Goal: Task Accomplishment & Management: Use online tool/utility

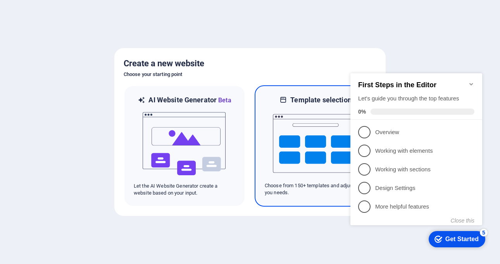
click at [305, 131] on img at bounding box center [315, 143] width 85 height 77
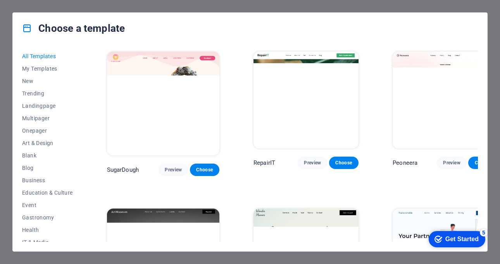
scroll to position [362, 0]
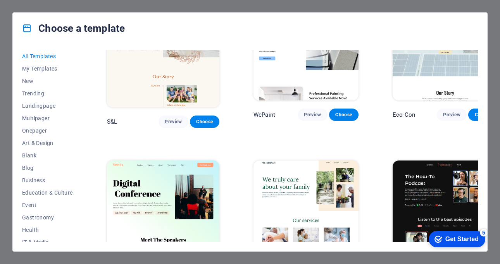
click at [407, 166] on img at bounding box center [445, 208] width 105 height 97
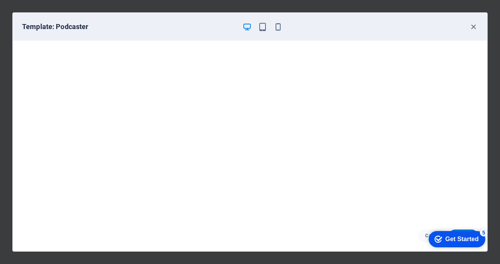
click at [458, 240] on div "Get Started" at bounding box center [461, 239] width 33 height 7
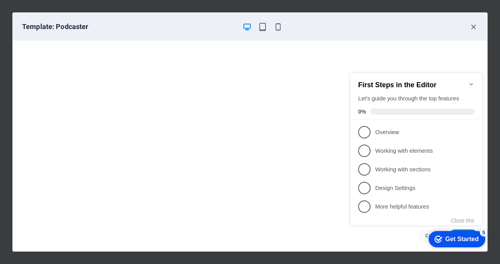
click at [466, 243] on div "checkmark Get Started 5" at bounding box center [457, 239] width 57 height 16
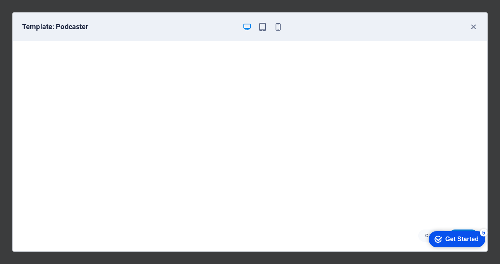
click at [458, 237] on div "Get Started" at bounding box center [461, 239] width 33 height 7
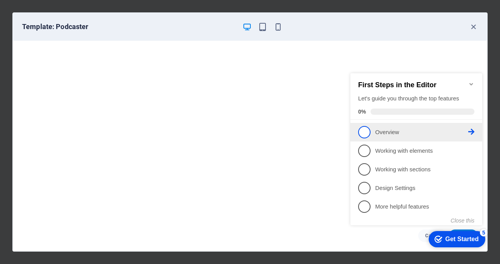
click at [389, 131] on p "Overview - incomplete" at bounding box center [421, 132] width 93 height 8
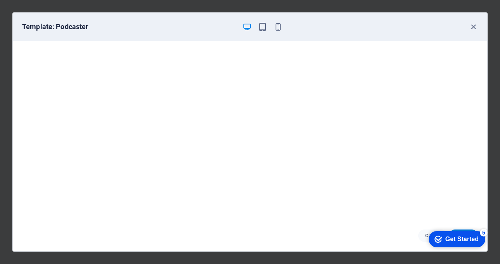
click at [460, 242] on div "Get Started" at bounding box center [461, 239] width 33 height 7
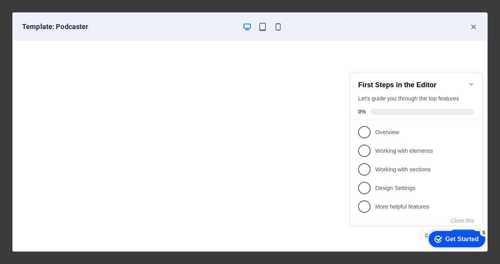
click at [472, 83] on icon "Minimize checklist" at bounding box center [471, 84] width 6 height 6
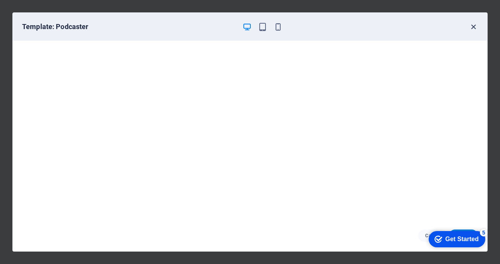
click at [476, 25] on icon "button" at bounding box center [473, 26] width 9 height 9
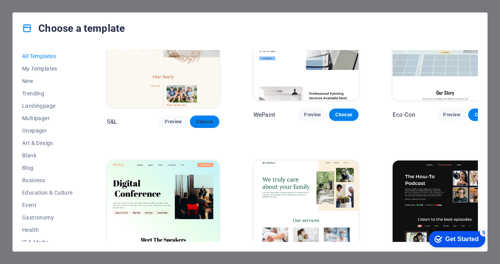
click at [196, 119] on span "Choose" at bounding box center [204, 122] width 17 height 6
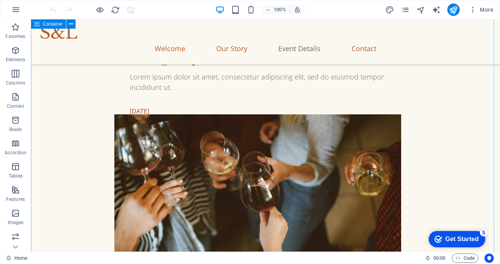
scroll to position [723, 0]
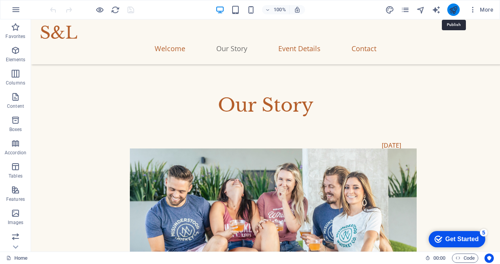
click at [449, 9] on icon "publish" at bounding box center [453, 9] width 9 height 9
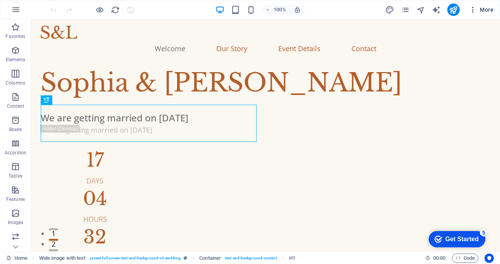
click at [473, 8] on icon "button" at bounding box center [473, 10] width 8 height 8
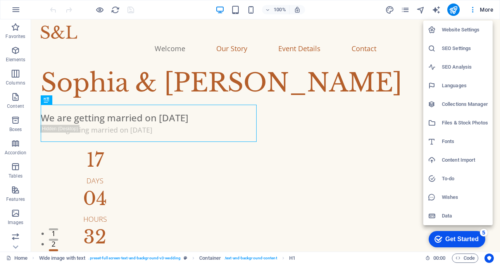
click at [490, 10] on div at bounding box center [250, 132] width 500 height 264
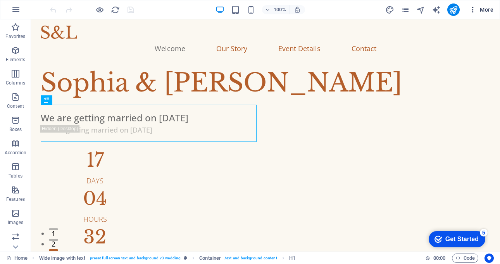
click at [473, 9] on icon "button" at bounding box center [473, 10] width 8 height 8
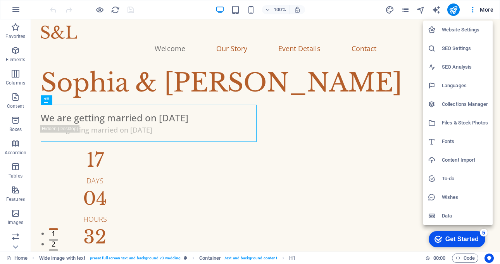
click at [449, 31] on h6 "Website Settings" at bounding box center [465, 29] width 46 height 9
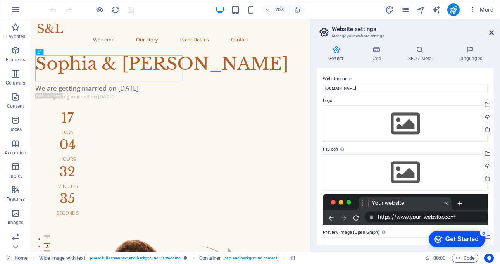
click at [492, 33] on icon at bounding box center [491, 32] width 5 height 6
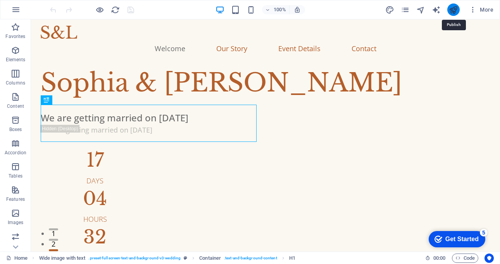
click at [455, 10] on icon "publish" at bounding box center [453, 9] width 9 height 9
